Goal: Transaction & Acquisition: Purchase product/service

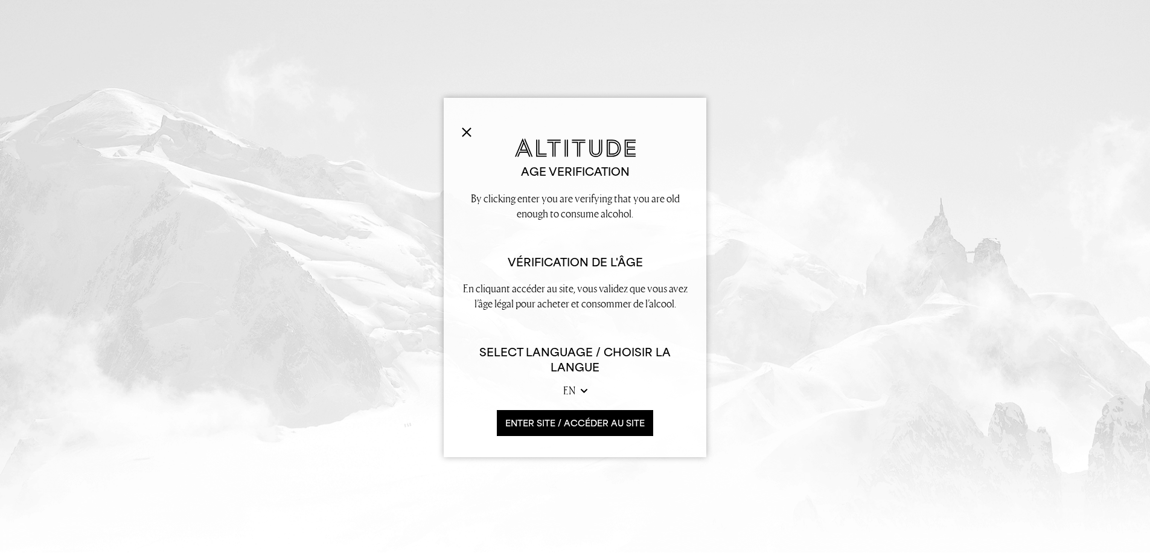
scroll to position [302, 0]
click at [594, 423] on font "ENTRAR NO SITE / accéder au site" at bounding box center [575, 423] width 163 height 10
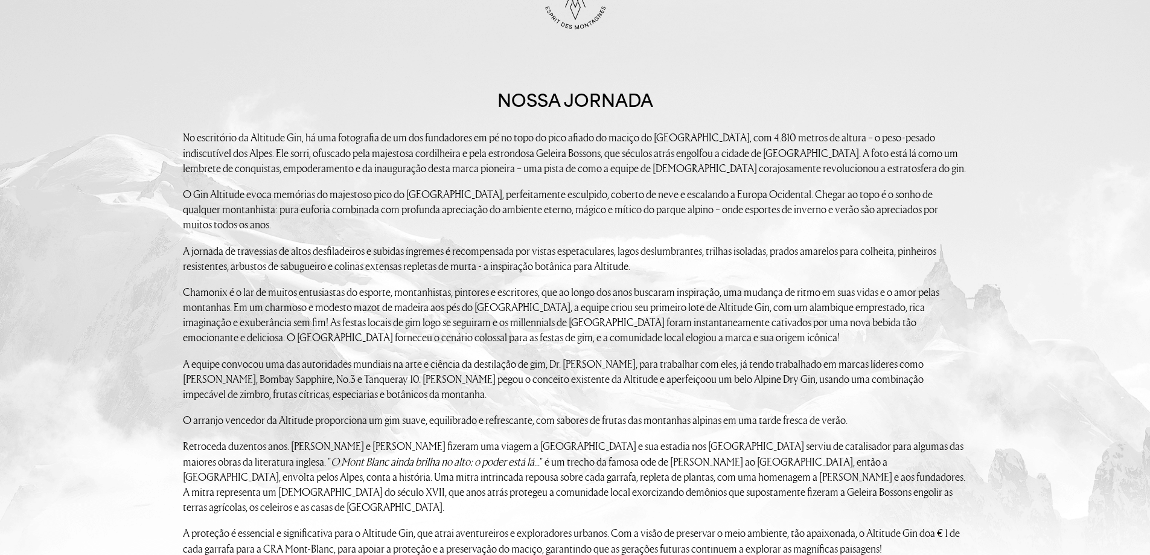
scroll to position [0, 0]
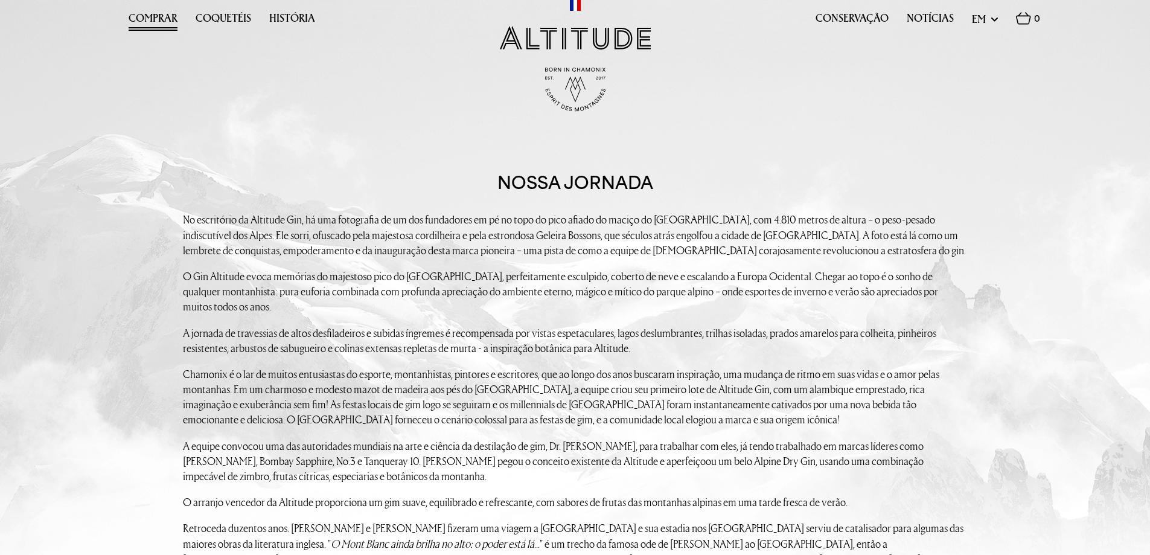
click at [163, 18] on font "Comprar" at bounding box center [153, 17] width 49 height 15
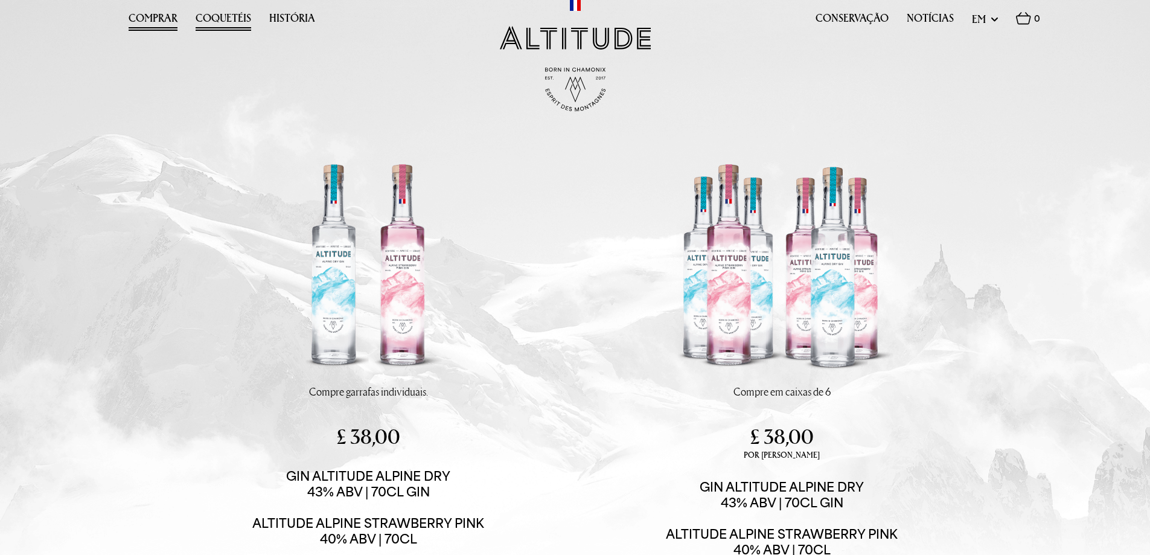
click at [240, 19] on font "Coquetéis" at bounding box center [224, 17] width 56 height 15
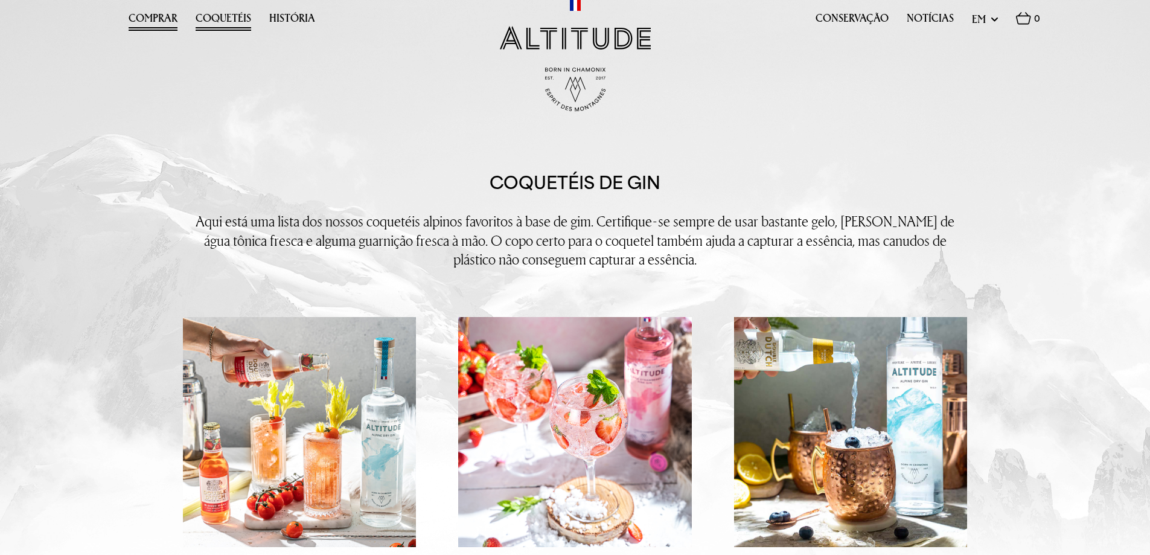
click at [153, 21] on font "Comprar" at bounding box center [153, 17] width 49 height 15
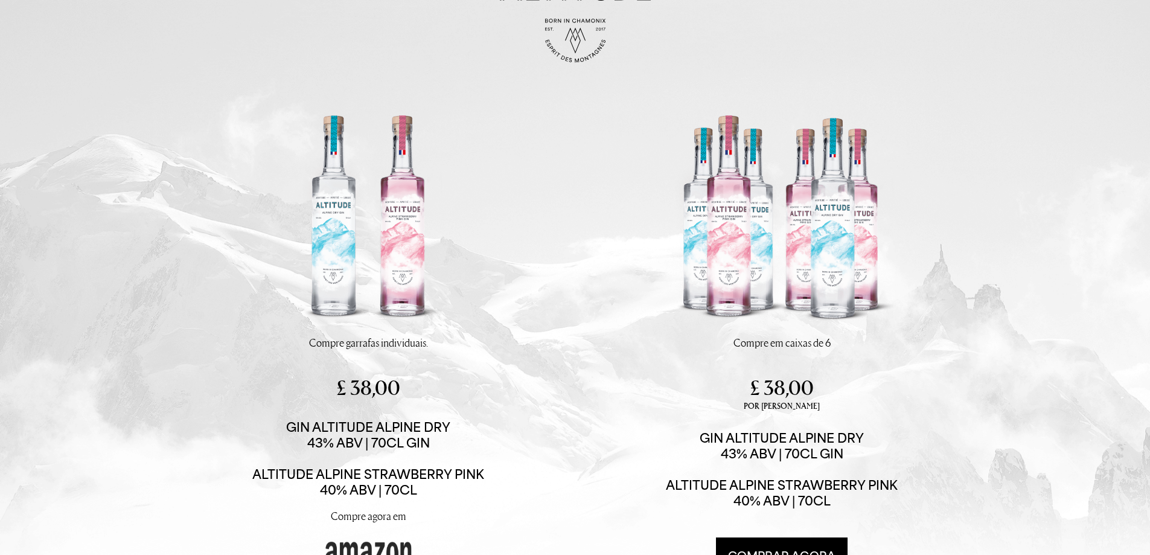
scroll to position [109, 0]
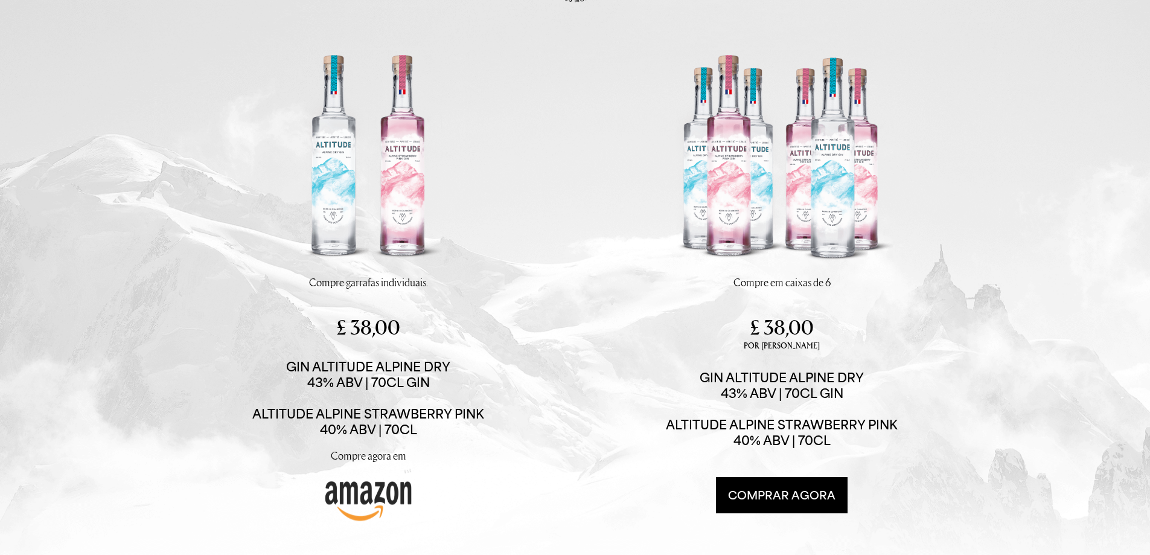
click at [401, 246] on img at bounding box center [369, 160] width 230 height 230
